Goal: Use online tool/utility

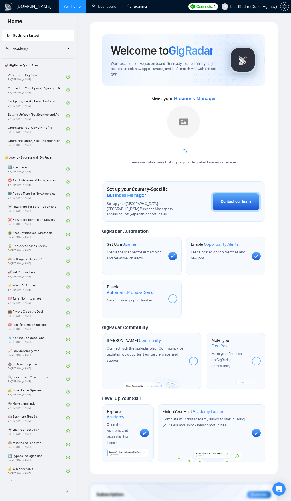
click at [130, 6] on link "Scanner" at bounding box center [137, 6] width 20 height 5
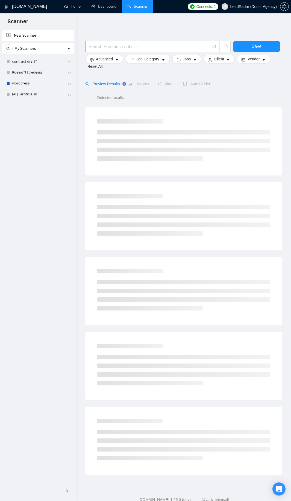
click at [120, 50] on span at bounding box center [152, 46] width 134 height 11
click at [123, 47] on input "text" at bounding box center [150, 46] width 122 height 7
type input "timetracker"
